Goal: Task Accomplishment & Management: Manage account settings

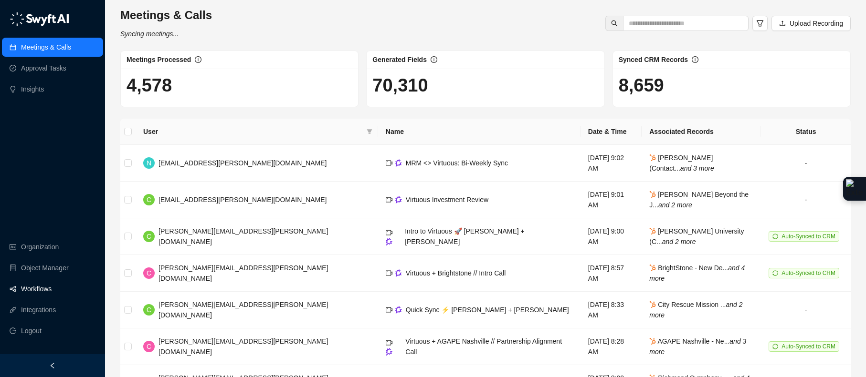
click at [28, 292] on link "Workflows" at bounding box center [36, 289] width 31 height 19
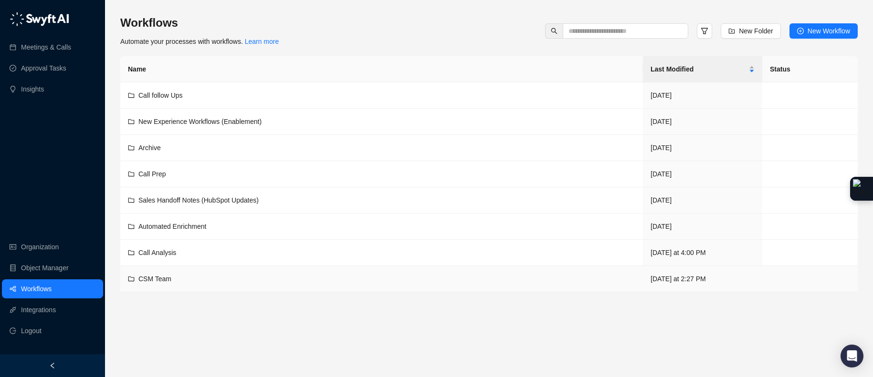
click at [144, 282] on span "CSM Team" at bounding box center [154, 279] width 33 height 8
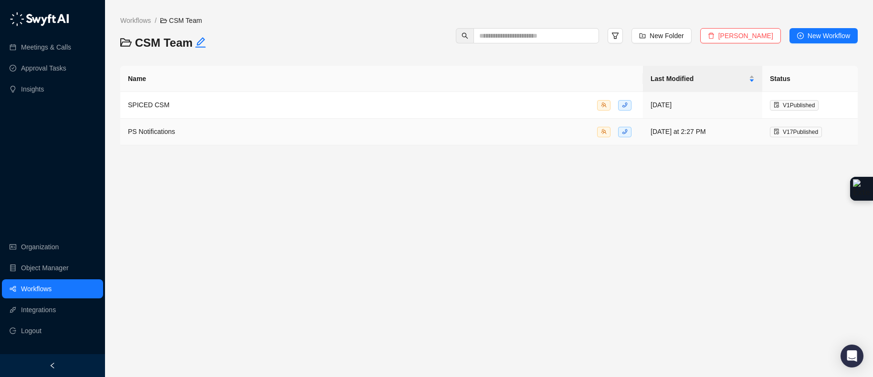
click at [183, 125] on td "PS Notifications" at bounding box center [381, 132] width 523 height 27
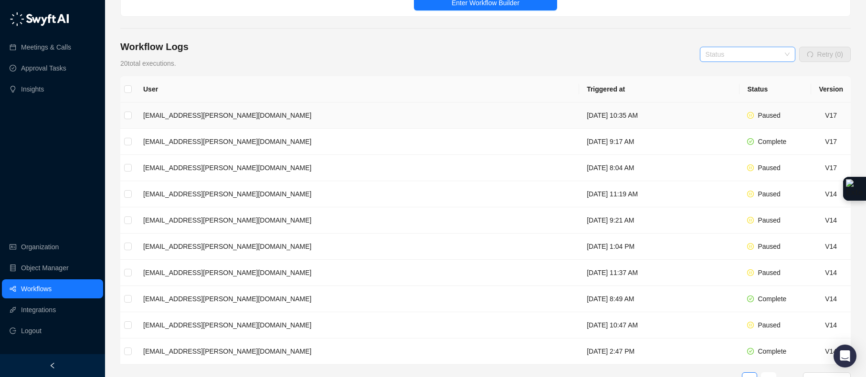
scroll to position [113, 0]
click at [782, 52] on div "Status" at bounding box center [747, 55] width 95 height 15
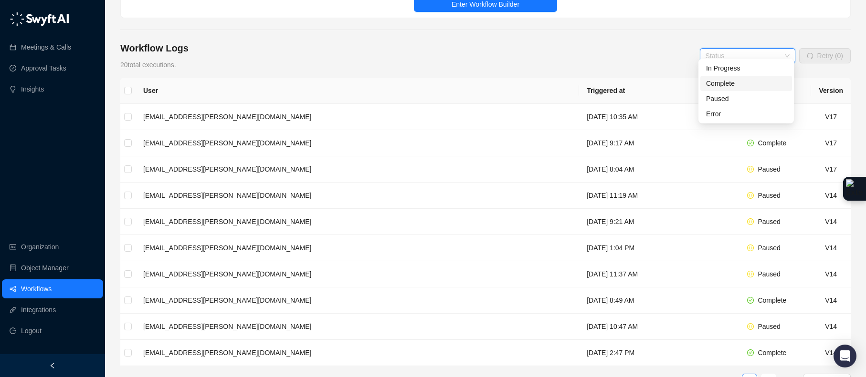
click at [722, 86] on div "Complete" at bounding box center [746, 83] width 80 height 10
